Goal: Task Accomplishment & Management: Use online tool/utility

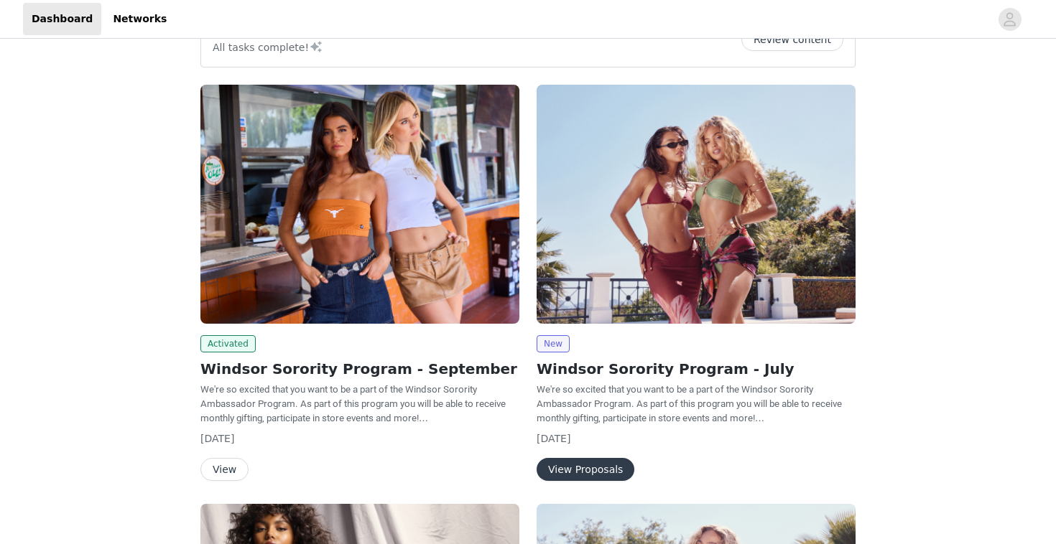
scroll to position [146, 0]
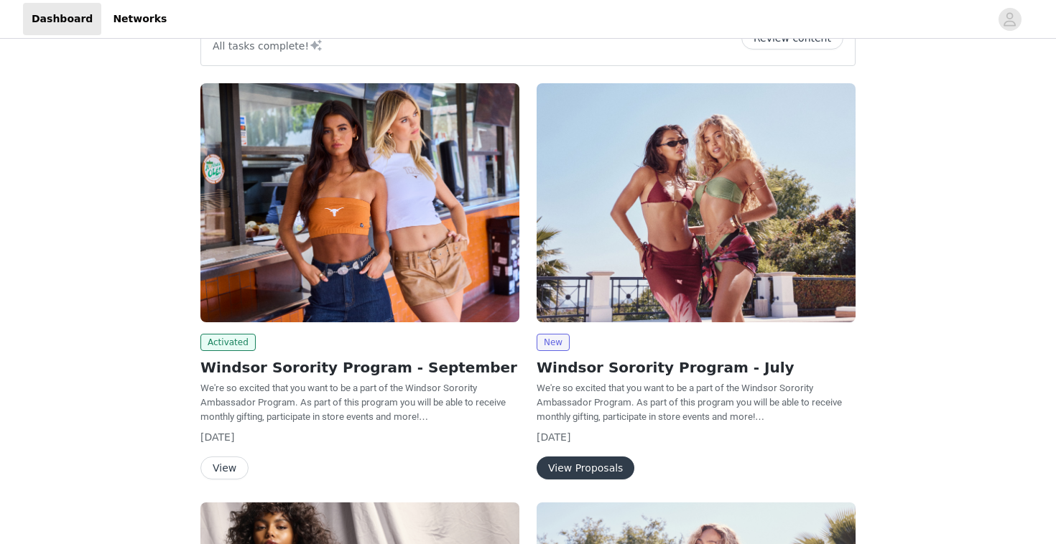
click at [223, 464] on button "View" at bounding box center [224, 468] width 48 height 23
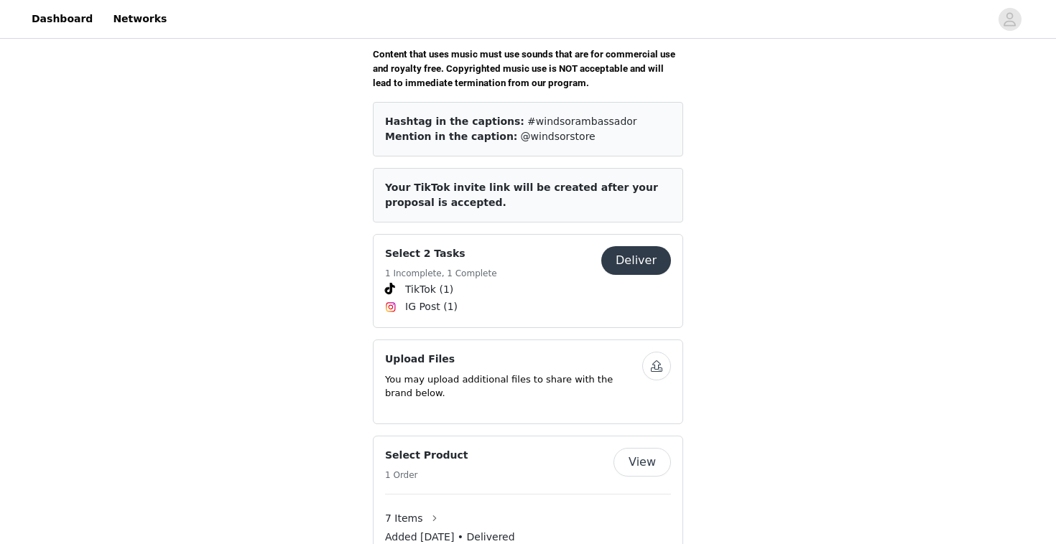
scroll to position [572, 0]
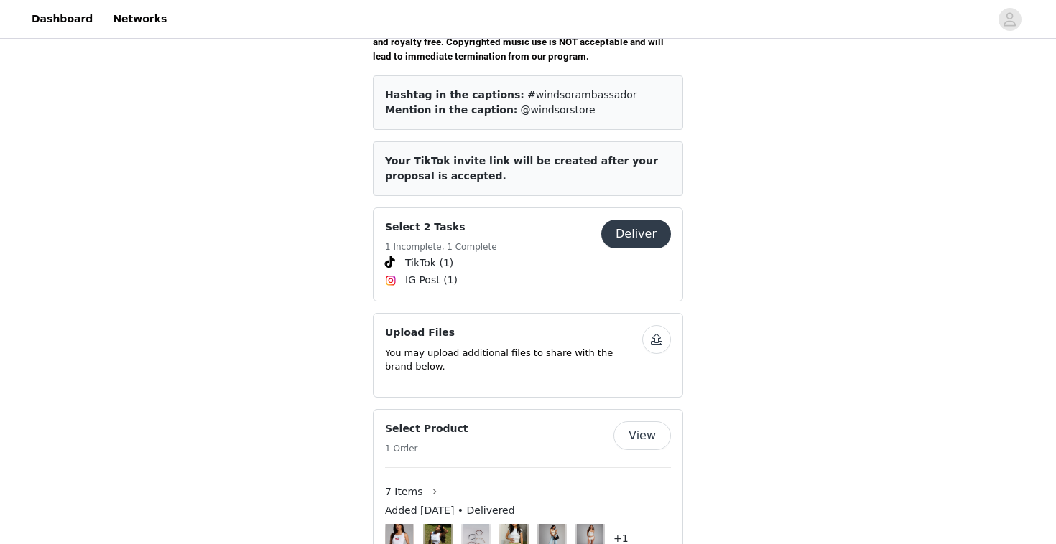
click at [649, 220] on button "Deliver" at bounding box center [636, 234] width 70 height 29
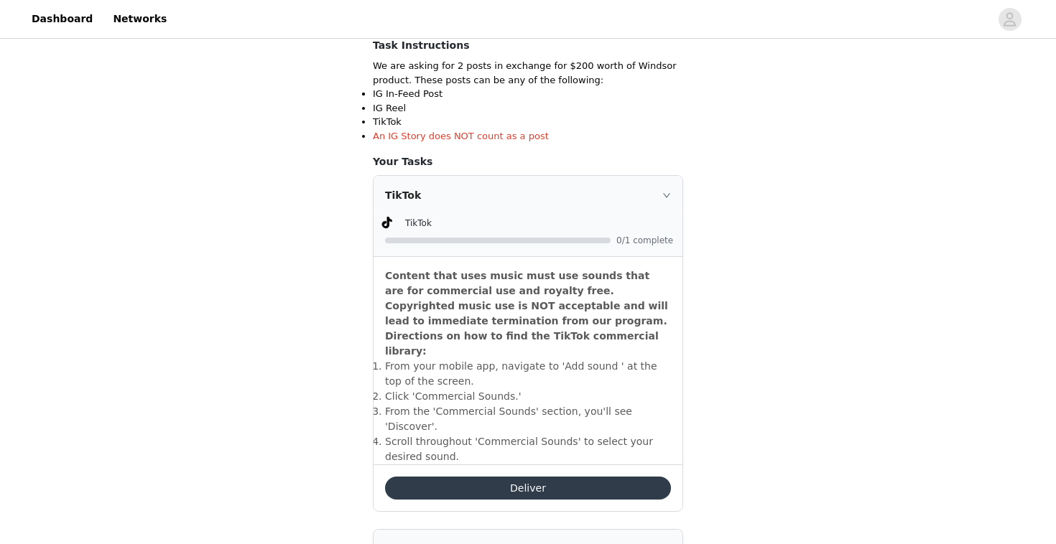
scroll to position [284, 0]
click at [529, 476] on button "Deliver" at bounding box center [528, 487] width 286 height 23
